Goal: Find specific page/section: Find specific page/section

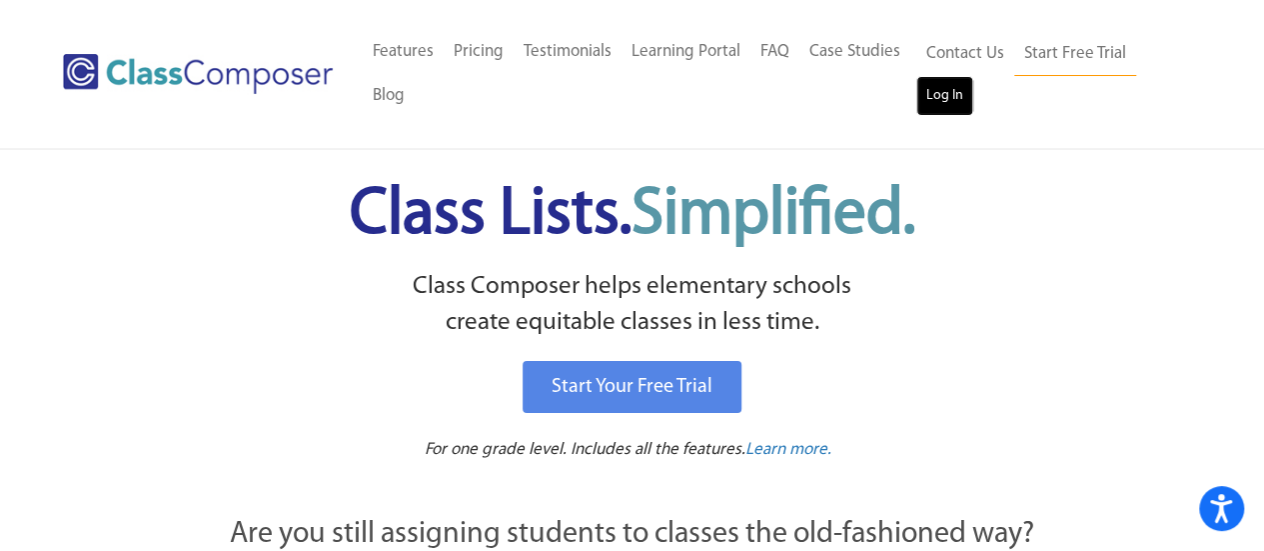
click at [935, 83] on link "Log In" at bounding box center [944, 96] width 57 height 40
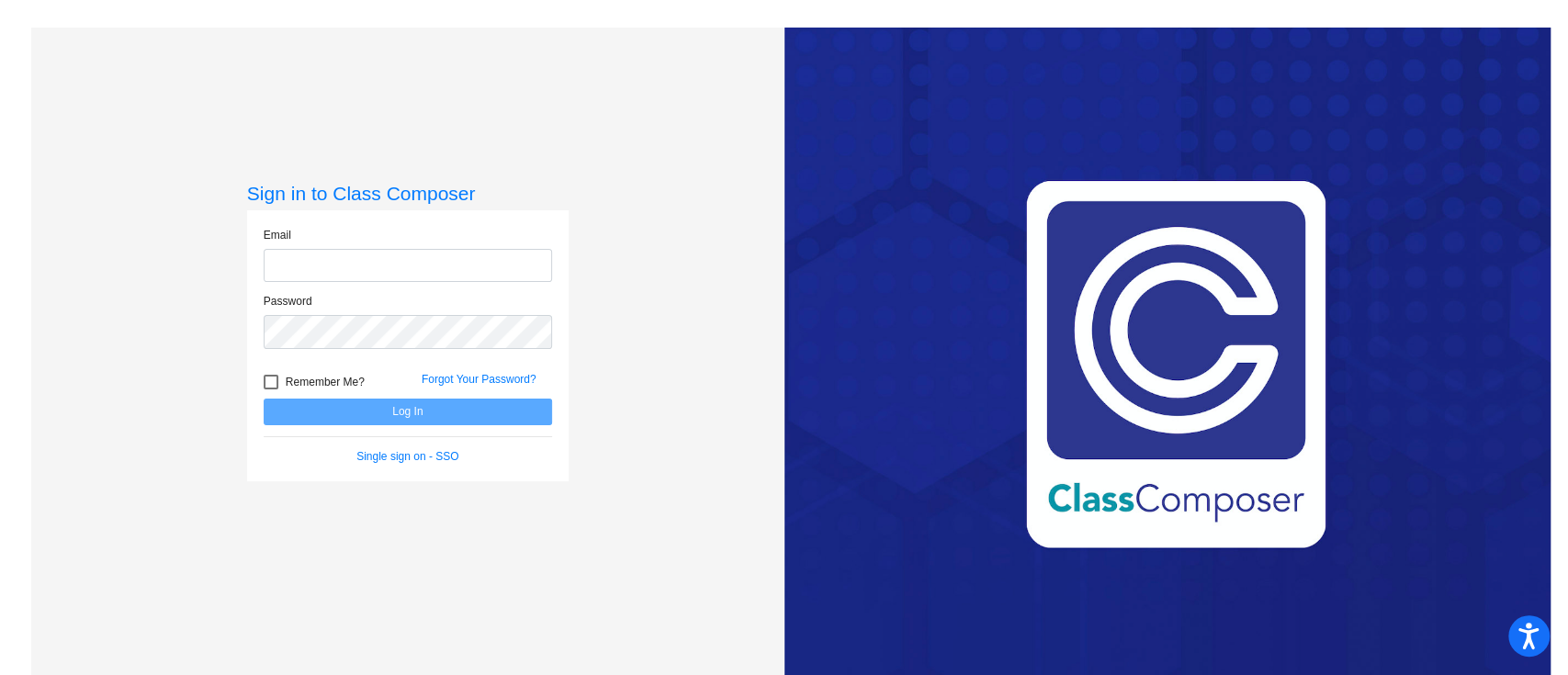
type input "[EMAIL_ADDRESS][PERSON_NAME][DOMAIN_NAME]"
click at [342, 416] on button "Log In" at bounding box center [408, 412] width 289 height 27
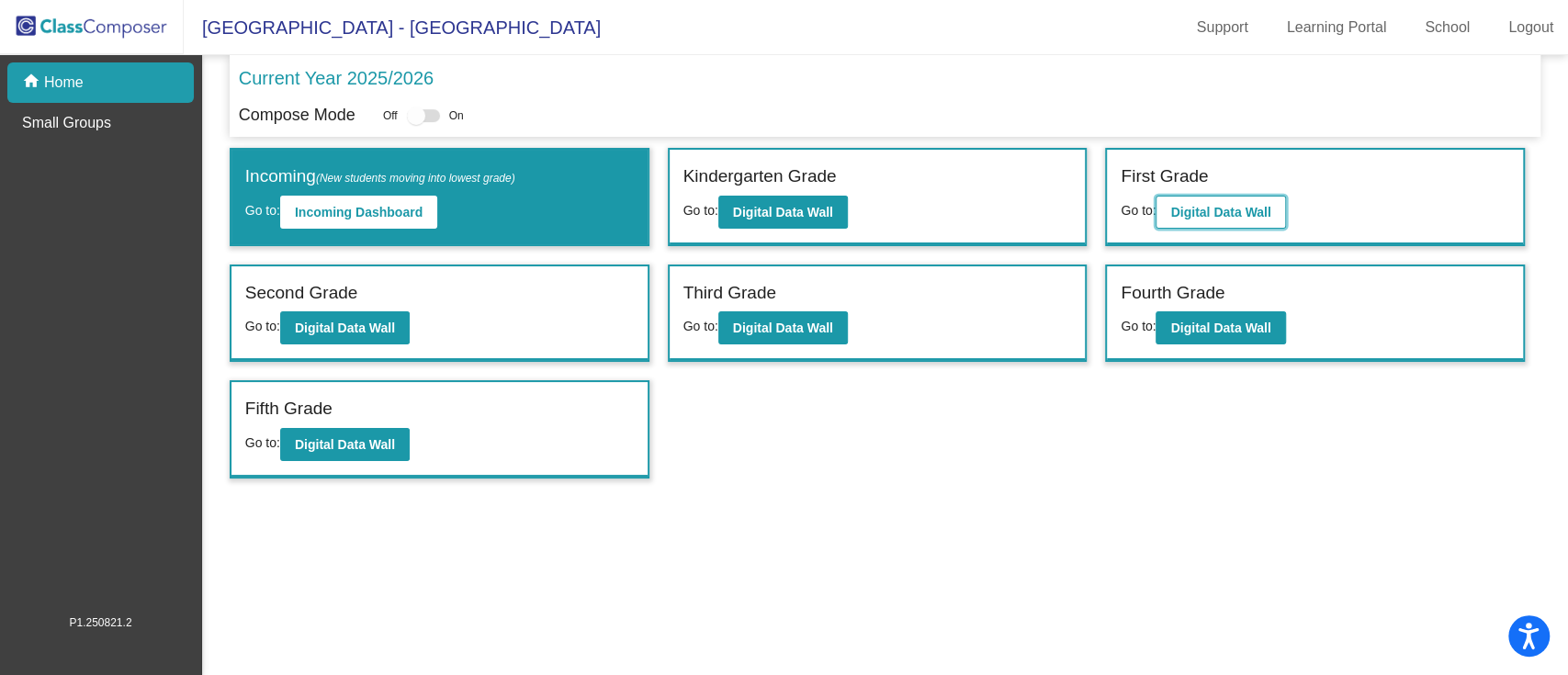
click at [1191, 196] on button "Digital Data Wall" at bounding box center [1220, 212] width 130 height 33
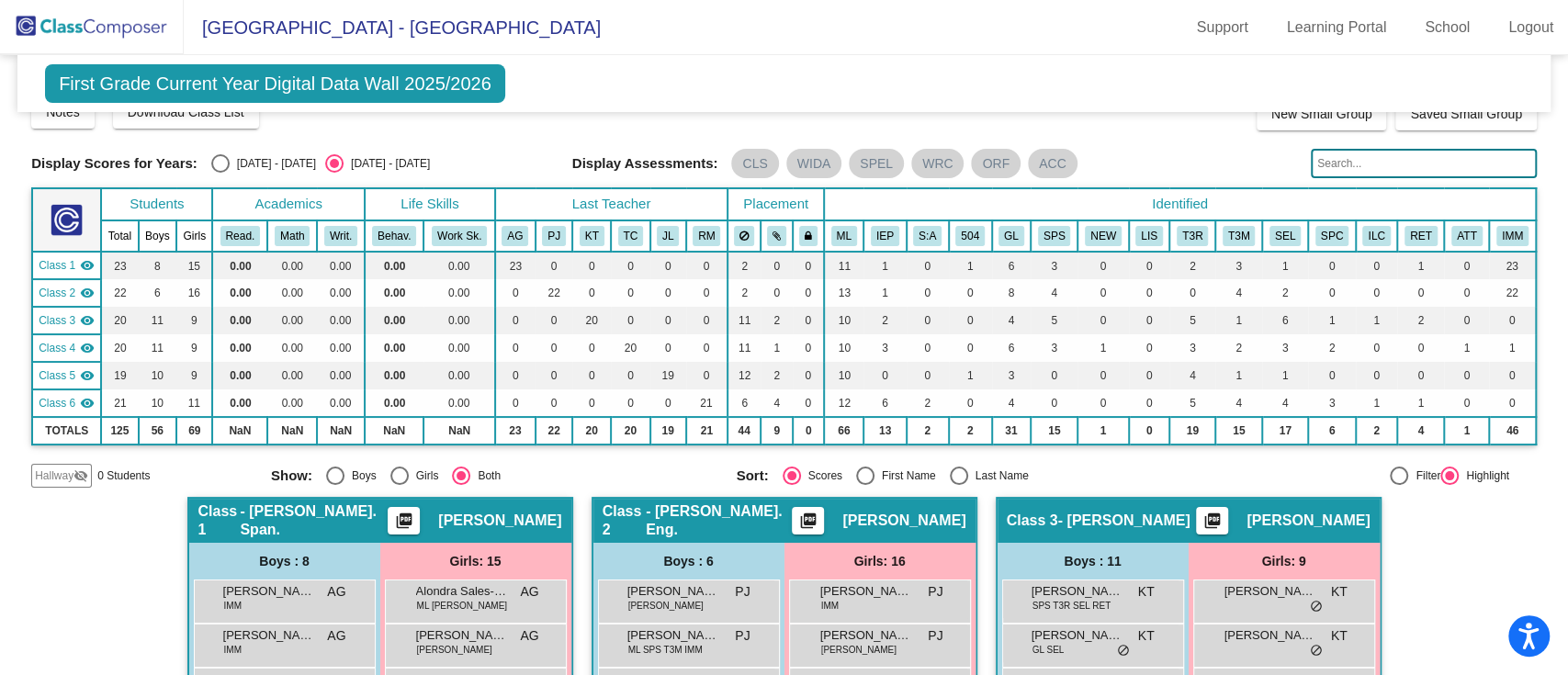
scroll to position [12, 0]
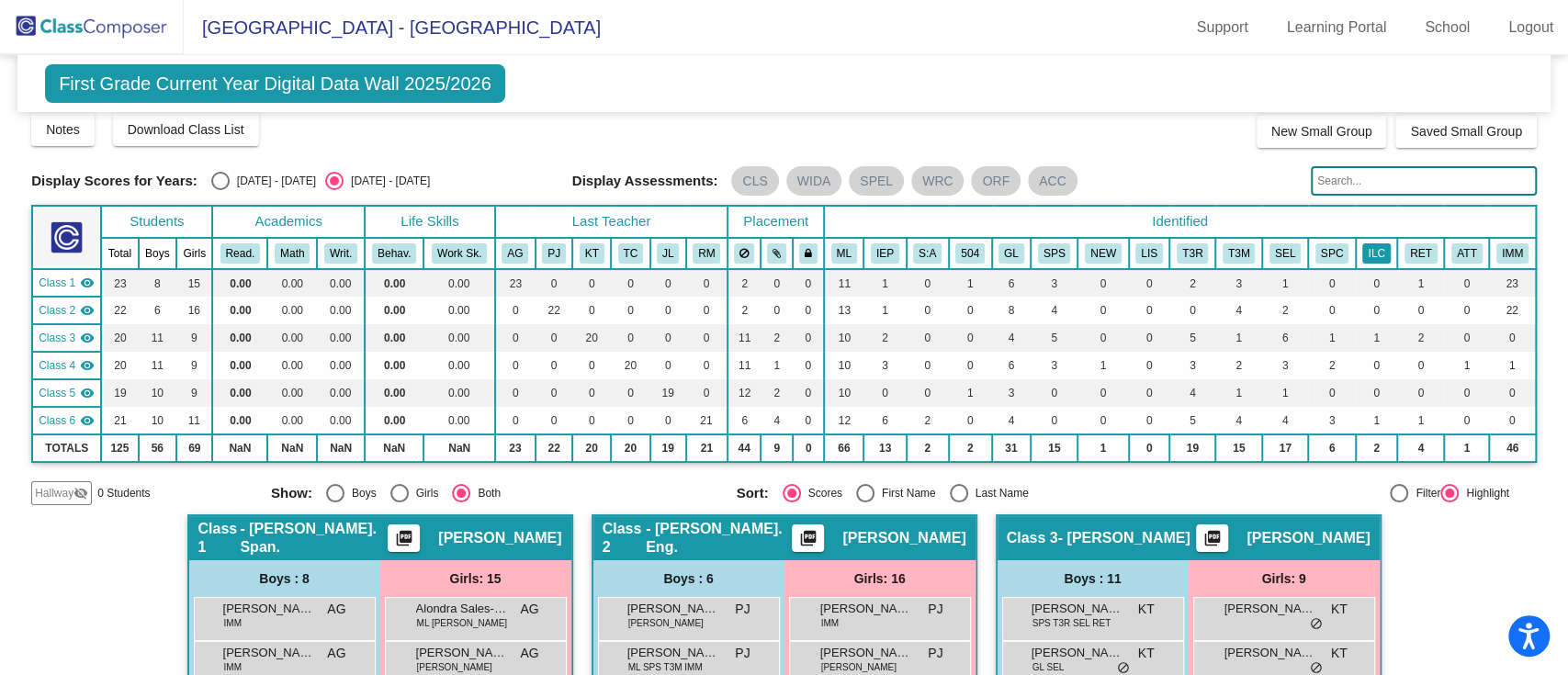
click at [1374, 254] on button "ILC" at bounding box center [1376, 254] width 28 height 20
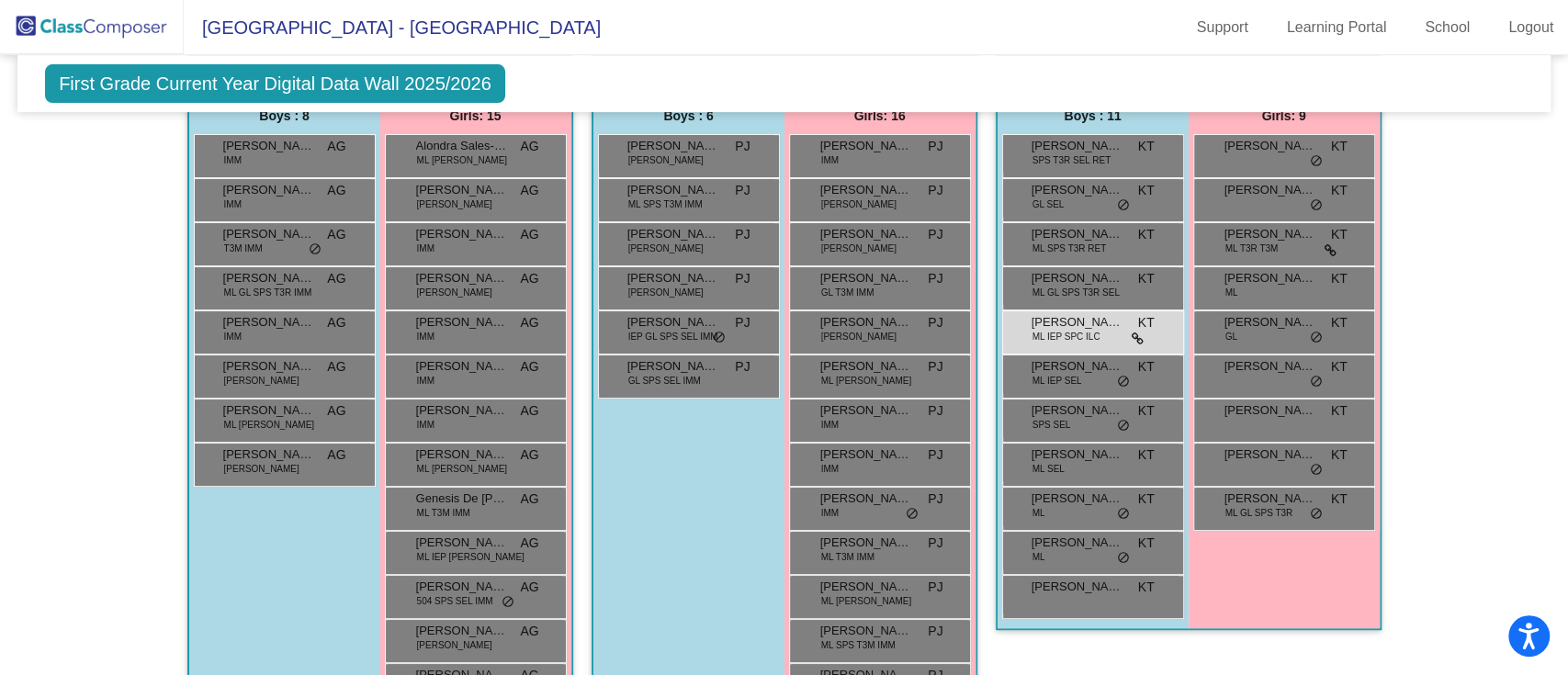
scroll to position [0, 0]
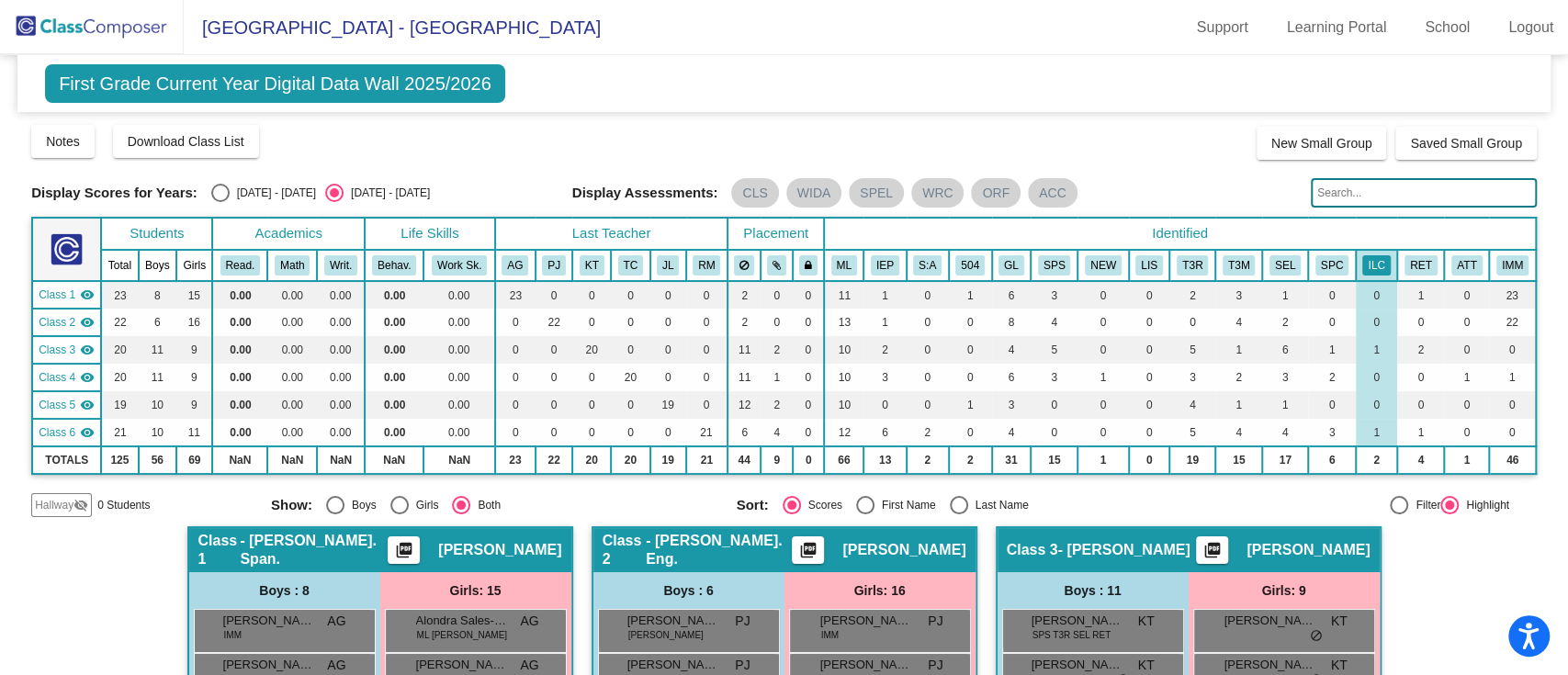
click at [66, 27] on img at bounding box center [92, 27] width 184 height 54
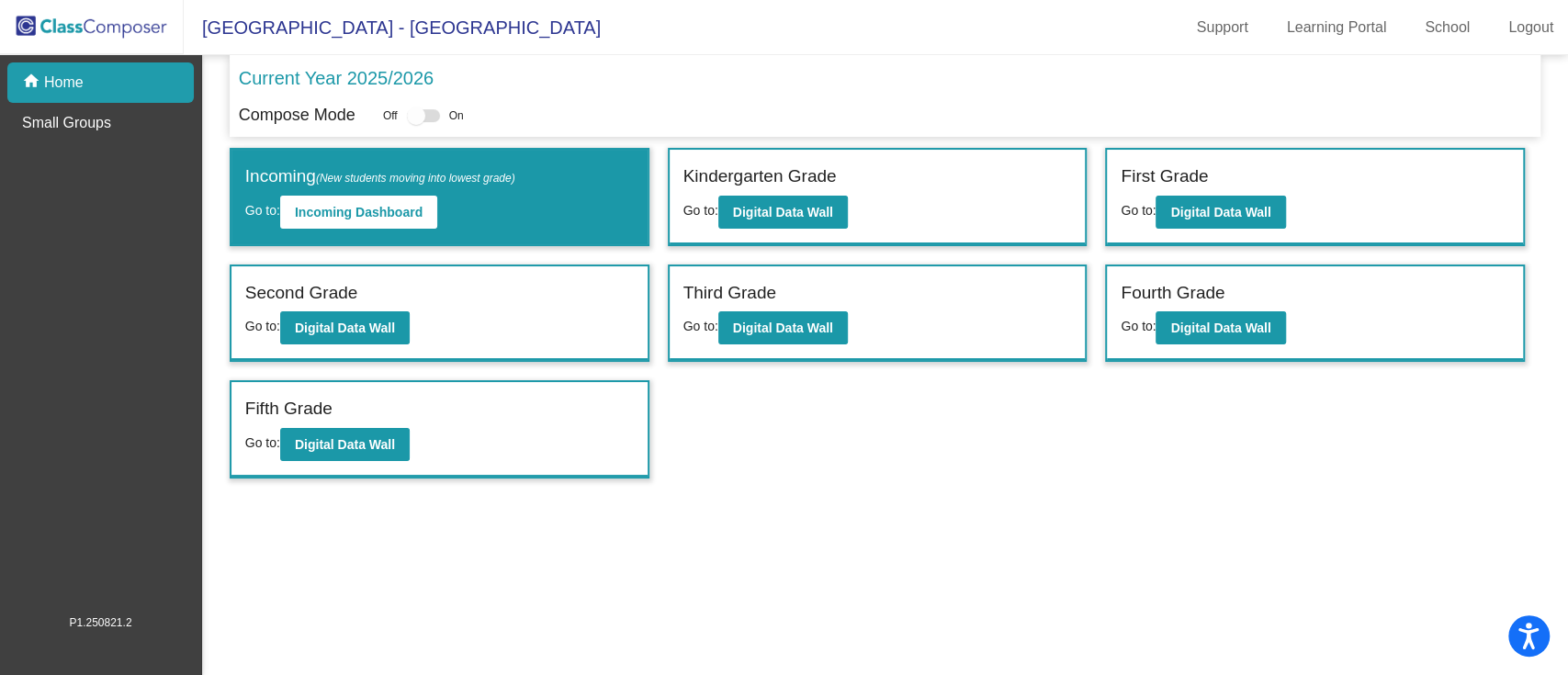
click at [430, 319] on div "Second Grade Go to: Digital Data Wall" at bounding box center [439, 314] width 416 height 95
click at [367, 321] on b "Digital Data Wall" at bounding box center [345, 328] width 100 height 15
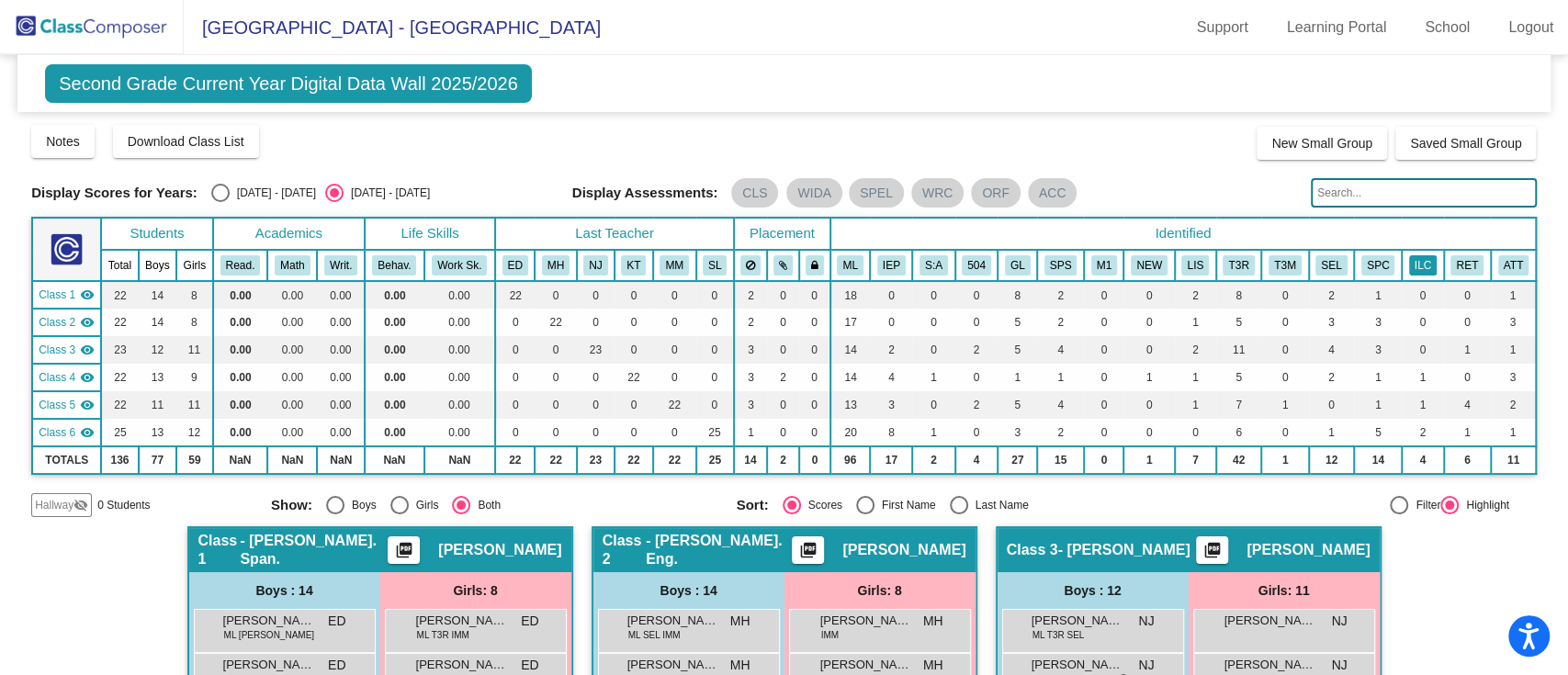
click at [1423, 265] on button "ILC" at bounding box center [1423, 266] width 28 height 20
